Goal: Navigation & Orientation: Find specific page/section

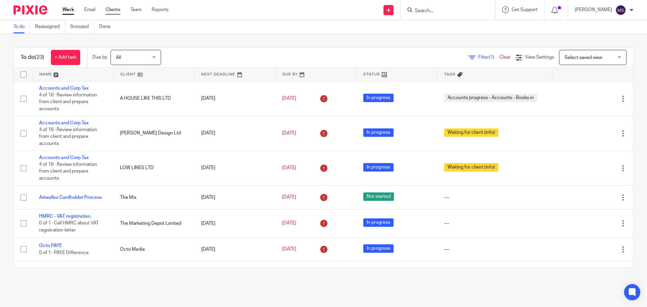
drag, startPoint x: 0, startPoint y: 0, endPoint x: 114, endPoint y: 12, distance: 115.1
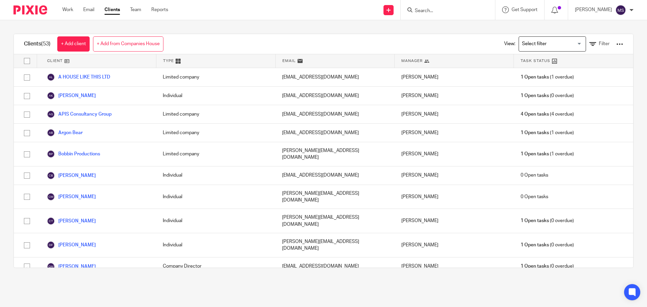
scroll to position [90, 0]
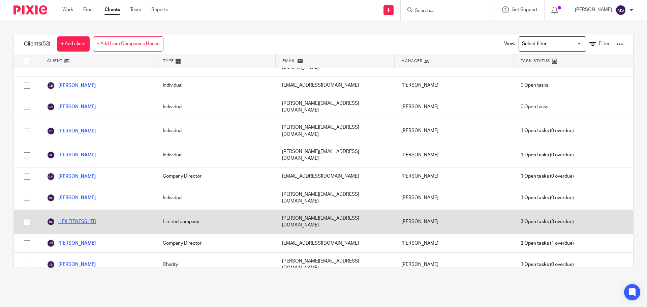
click at [74, 218] on link "HEX FITNESS LTD" at bounding box center [72, 222] width 50 height 8
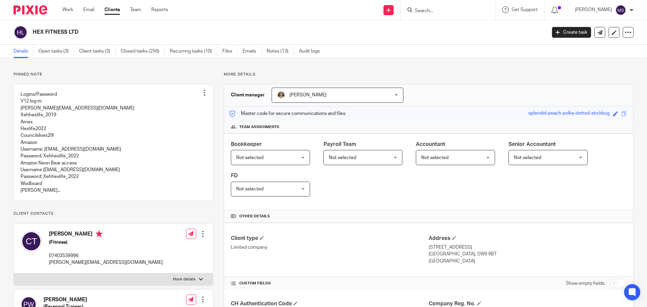
scroll to position [45, 0]
